Goal: Task Accomplishment & Management: Manage account settings

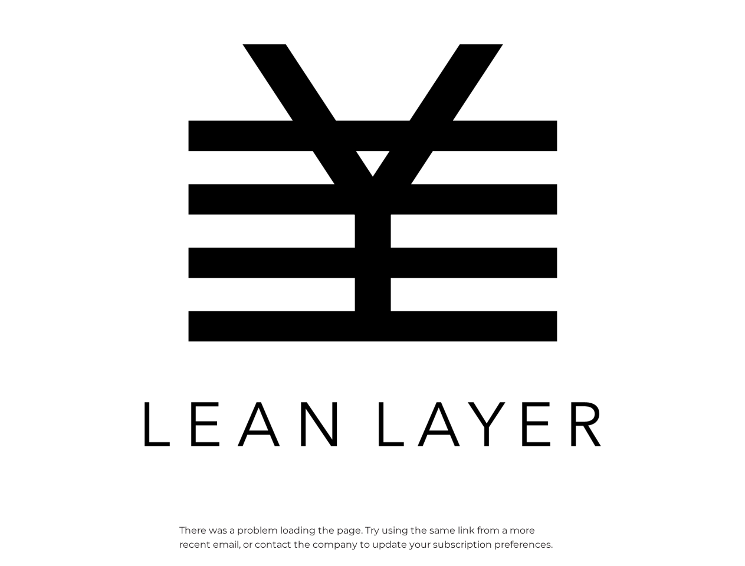
click at [372, 283] on img at bounding box center [373, 245] width 472 height 472
